Goal: Information Seeking & Learning: Learn about a topic

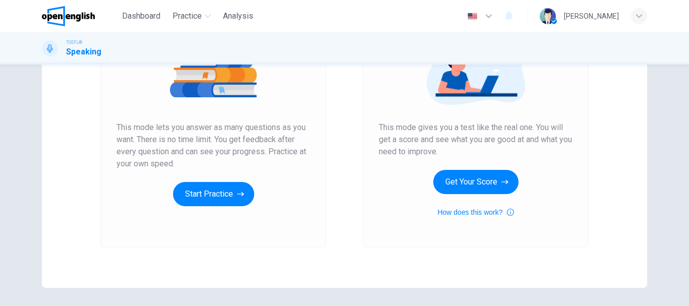
scroll to position [151, 0]
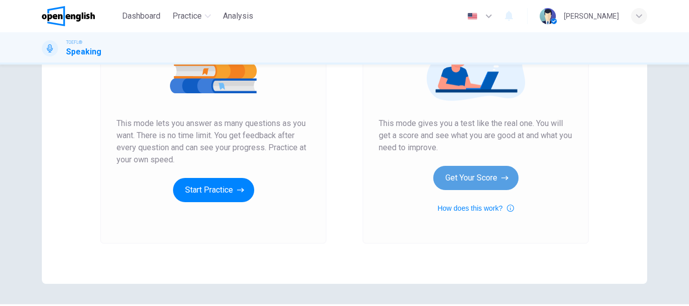
click at [466, 173] on button "Get Your Score" at bounding box center [475, 178] width 85 height 24
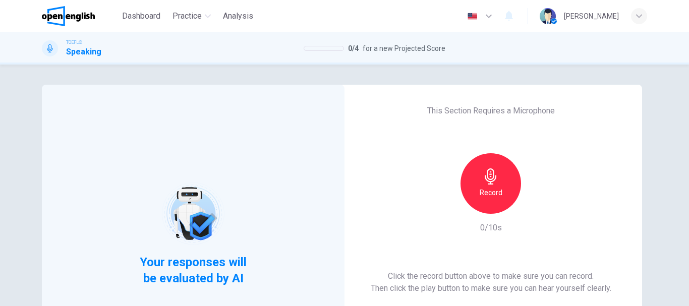
click at [487, 175] on icon "button" at bounding box center [491, 176] width 16 height 16
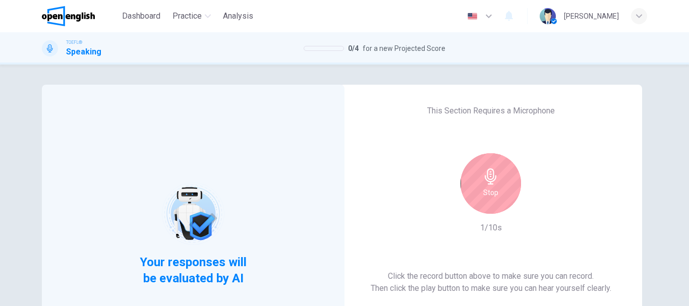
click at [490, 177] on icon "button" at bounding box center [491, 176] width 16 height 16
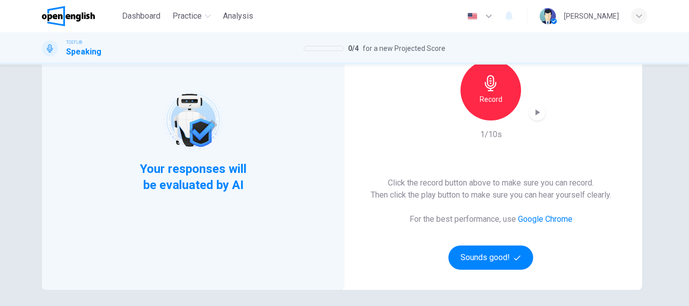
scroll to position [101, 0]
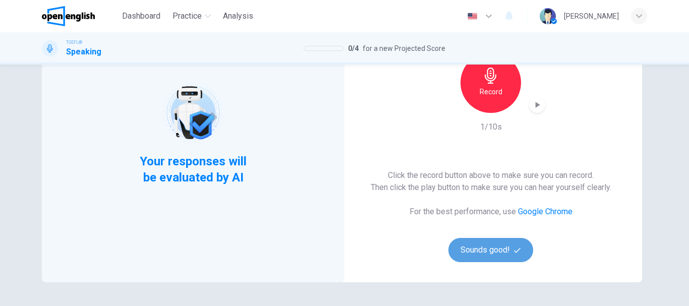
click at [489, 246] on button "Sounds good!" at bounding box center [490, 250] width 85 height 24
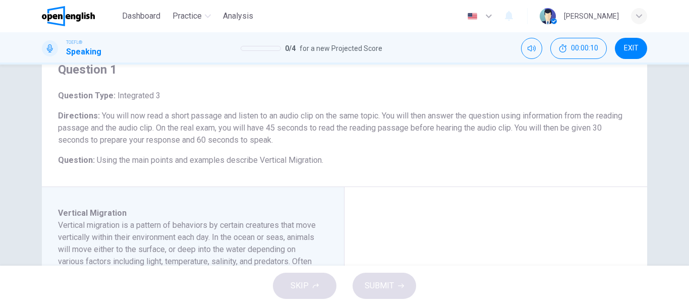
scroll to position [151, 0]
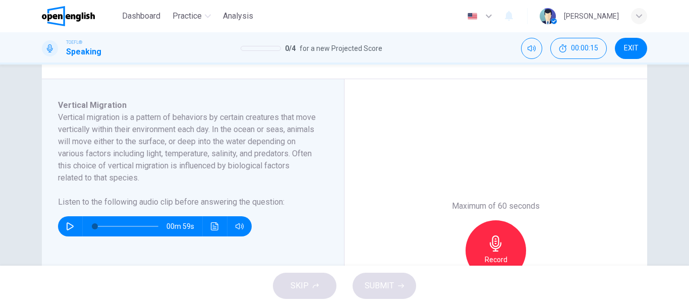
drag, startPoint x: 205, startPoint y: 175, endPoint x: 85, endPoint y: 137, distance: 125.4
click at [85, 137] on h6 "Vertical migration is a pattern of behaviors by certain creatures that move ver…" at bounding box center [187, 147] width 258 height 73
drag, startPoint x: 212, startPoint y: 173, endPoint x: 99, endPoint y: 179, distance: 113.1
click at [99, 179] on h6 "Vertical migration is a pattern of behaviors by certain creatures that move ver…" at bounding box center [187, 147] width 258 height 73
drag, startPoint x: 55, startPoint y: 116, endPoint x: 67, endPoint y: 130, distance: 18.3
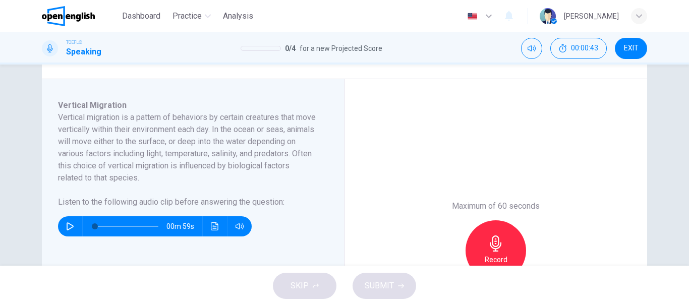
click at [67, 130] on h6 "Vertical migration is a pattern of behaviors by certain creatures that move ver…" at bounding box center [187, 147] width 258 height 73
drag, startPoint x: 201, startPoint y: 178, endPoint x: 34, endPoint y: 141, distance: 170.5
click at [34, 141] on div "Question 1 Question Type : Integrated 3 Directions : You will now read a short …" at bounding box center [345, 177] width 638 height 489
click at [67, 225] on icon "button" at bounding box center [70, 226] width 7 height 8
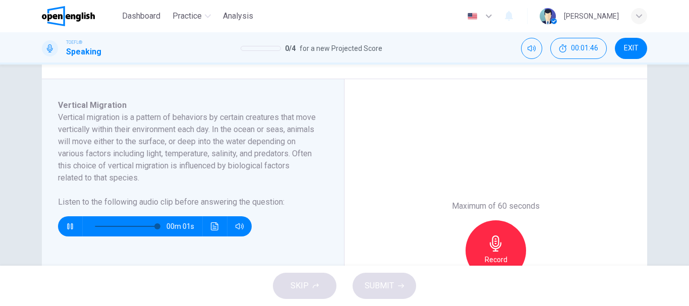
type input "*"
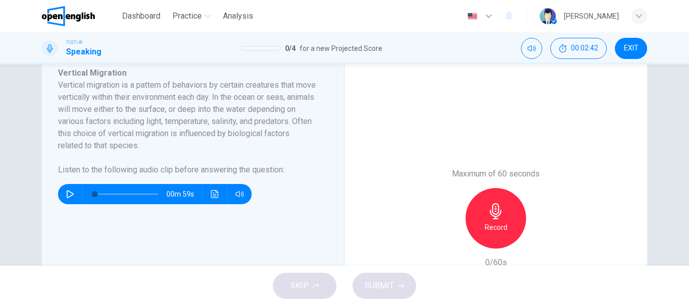
scroll to position [202, 0]
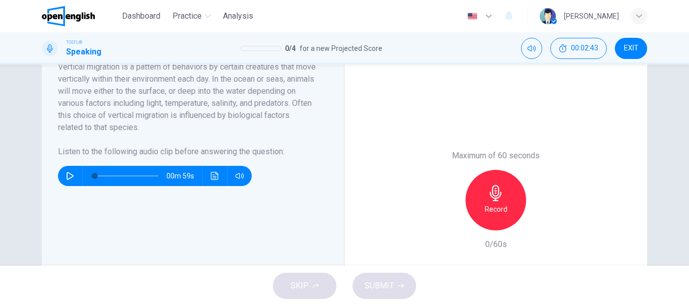
click at [505, 209] on div "Record" at bounding box center [496, 200] width 61 height 61
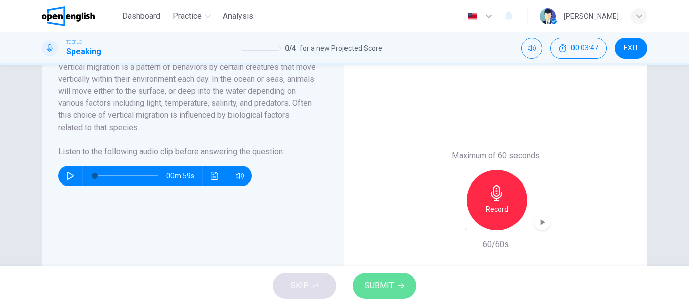
click at [394, 286] on button "SUBMIT" at bounding box center [385, 286] width 64 height 26
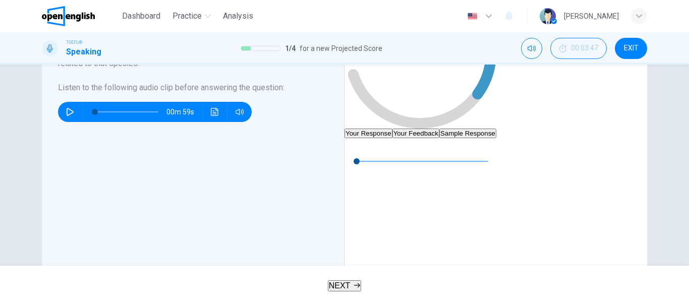
scroll to position [227, 0]
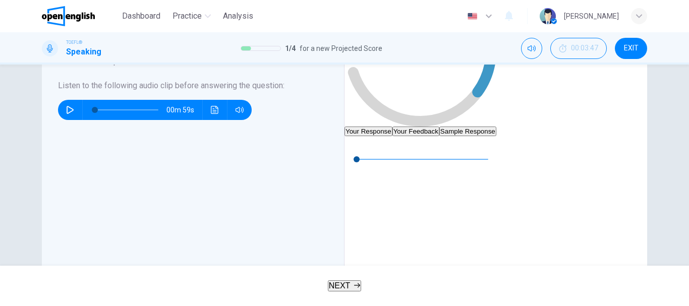
click at [439, 127] on button "Your Feedback" at bounding box center [415, 132] width 47 height 10
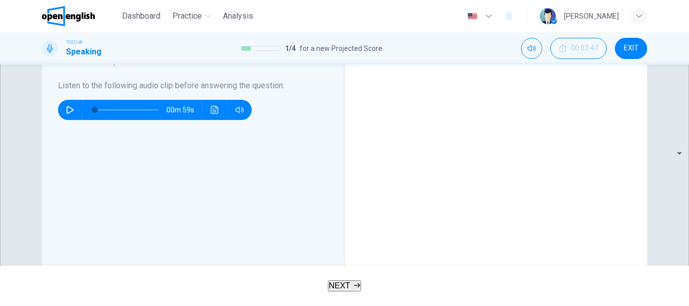
drag, startPoint x: 370, startPoint y: 175, endPoint x: 407, endPoint y: 201, distance: 45.2
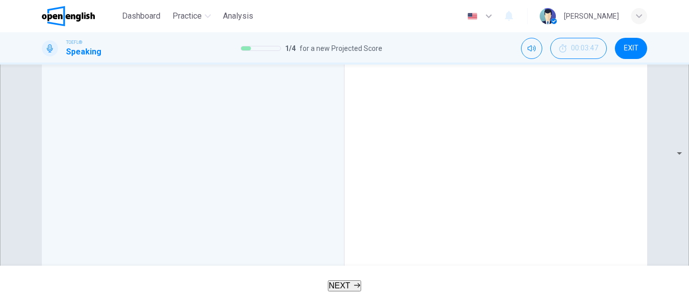
scroll to position [328, 0]
drag, startPoint x: 541, startPoint y: 204, endPoint x: 437, endPoint y: 182, distance: 106.1
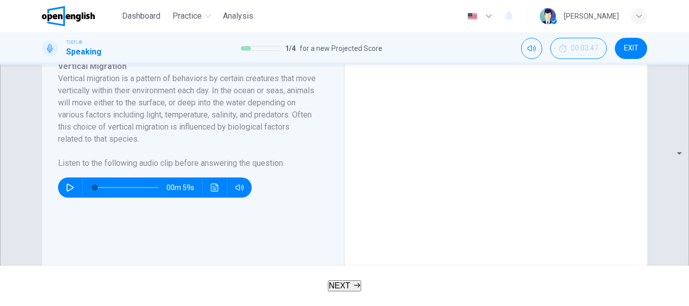
scroll to position [126, 0]
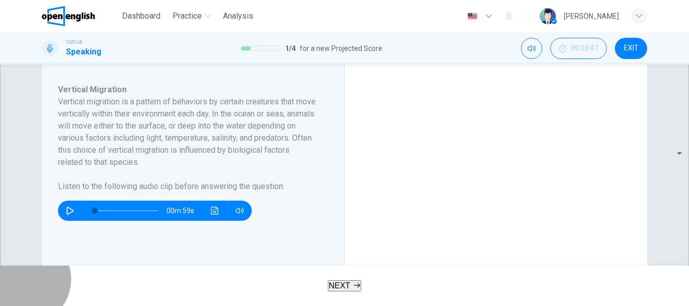
click at [334, 286] on span "NEXT" at bounding box center [340, 285] width 22 height 9
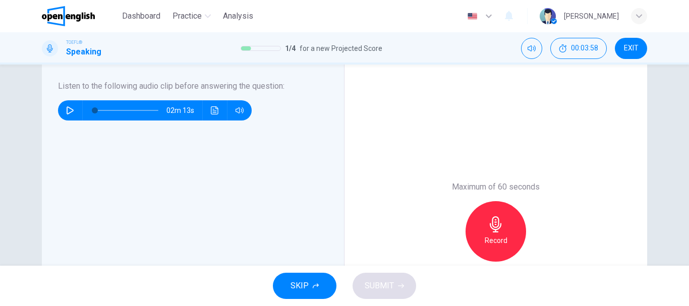
scroll to position [0, 0]
